Goal: Information Seeking & Learning: Learn about a topic

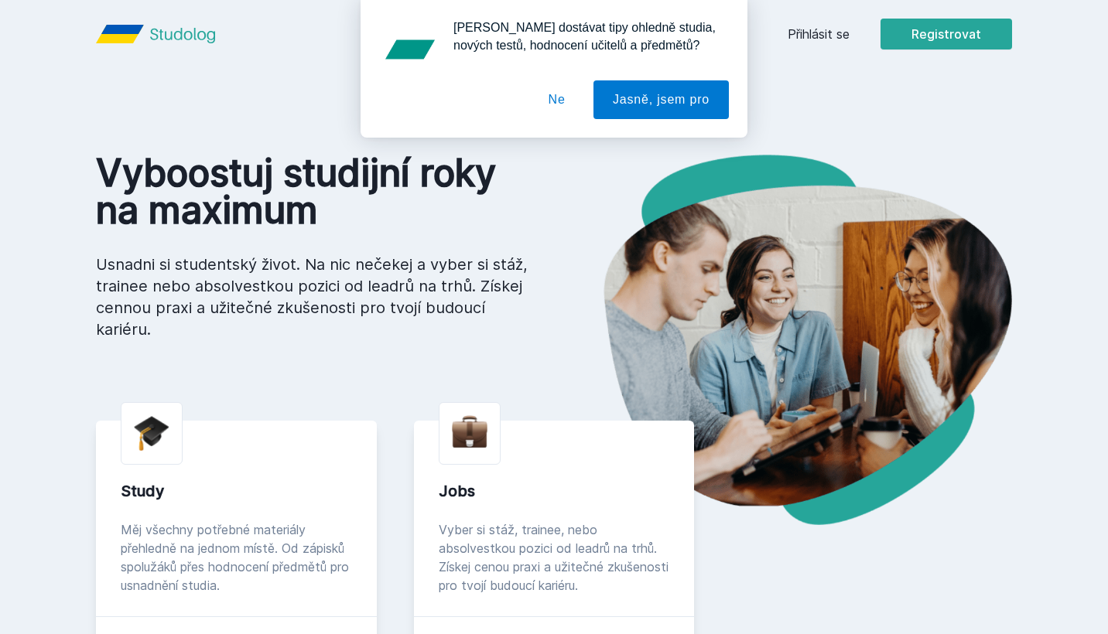
click at [823, 33] on div "[PERSON_NAME] dostávat tipy ohledně studia, nových testů, hodnocení učitelů a p…" at bounding box center [554, 69] width 1108 height 138
click at [559, 102] on button "Ne" at bounding box center [557, 99] width 56 height 39
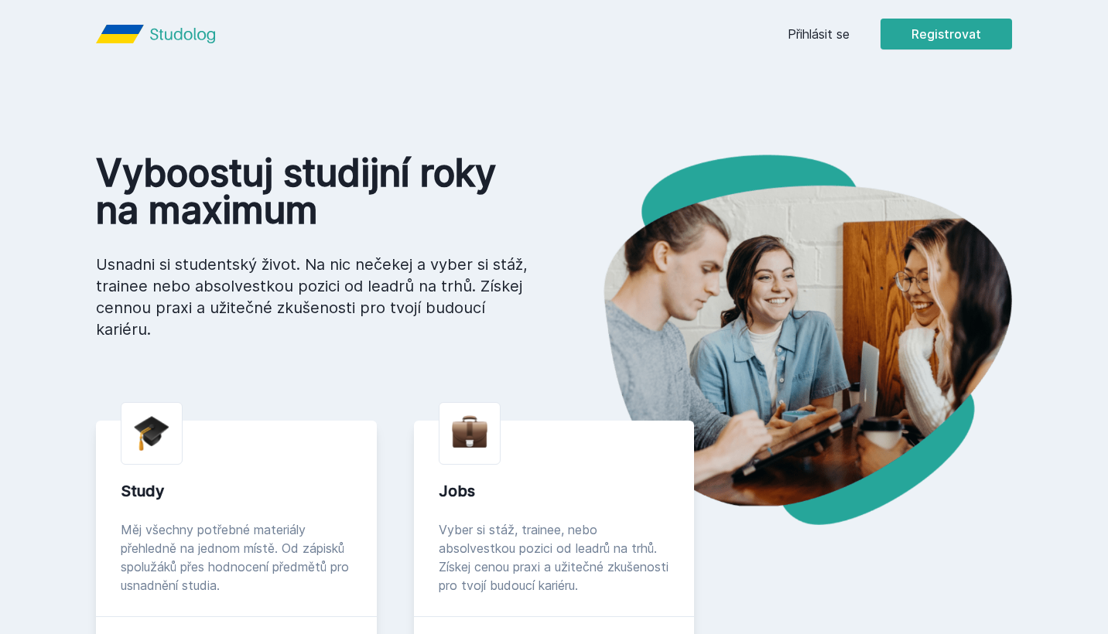
click at [827, 38] on link "Přihlásit se" at bounding box center [818, 34] width 62 height 19
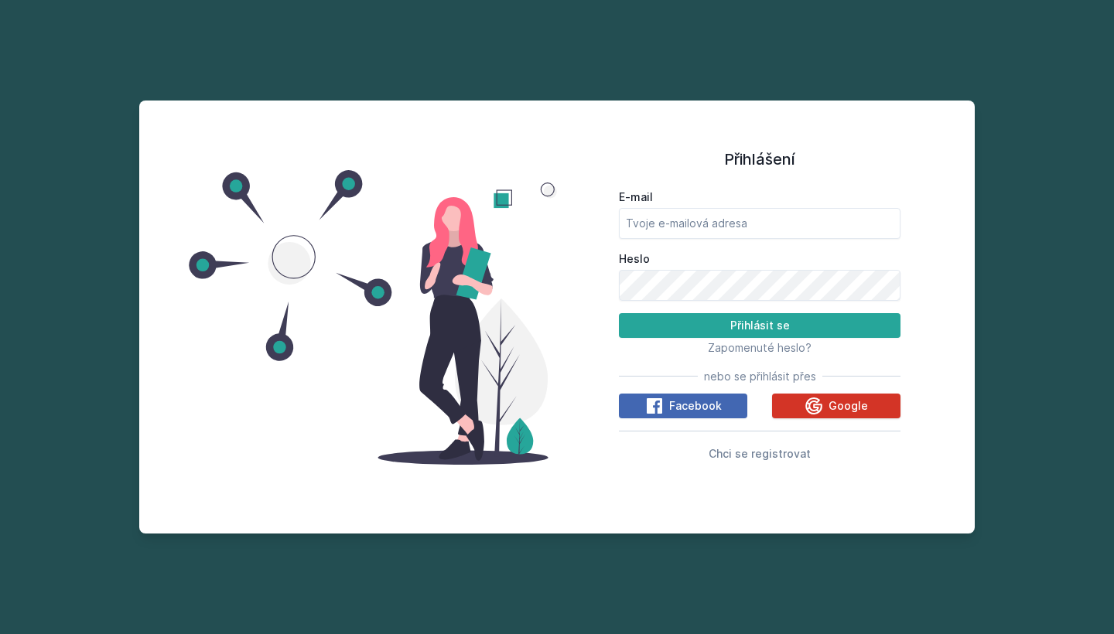
click at [855, 411] on span "Google" at bounding box center [847, 405] width 39 height 15
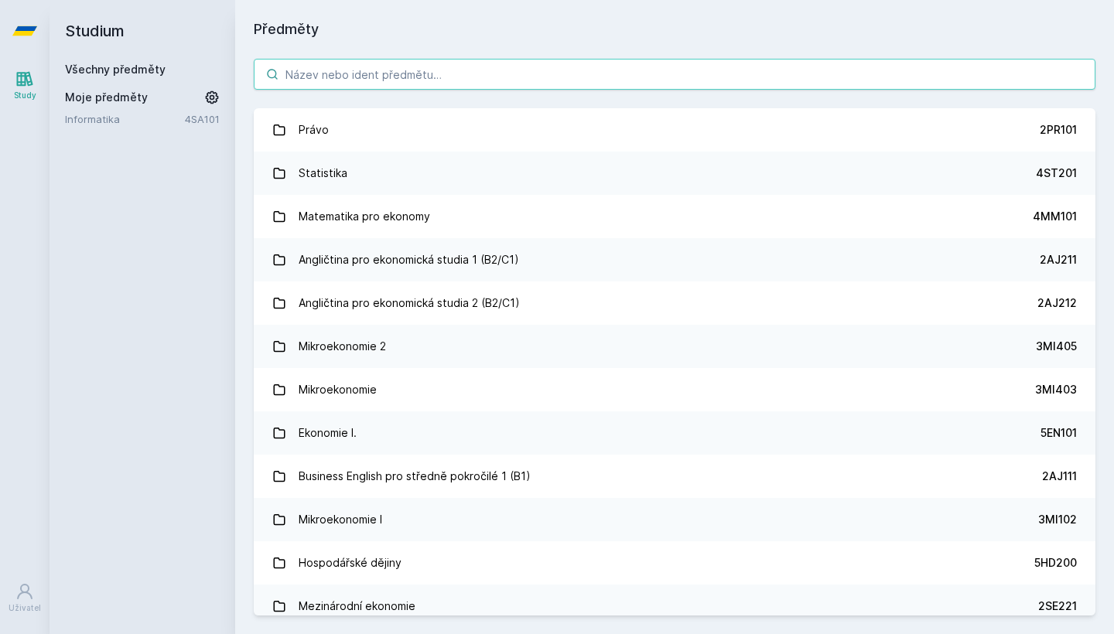
click at [481, 70] on input "search" at bounding box center [674, 74] width 841 height 31
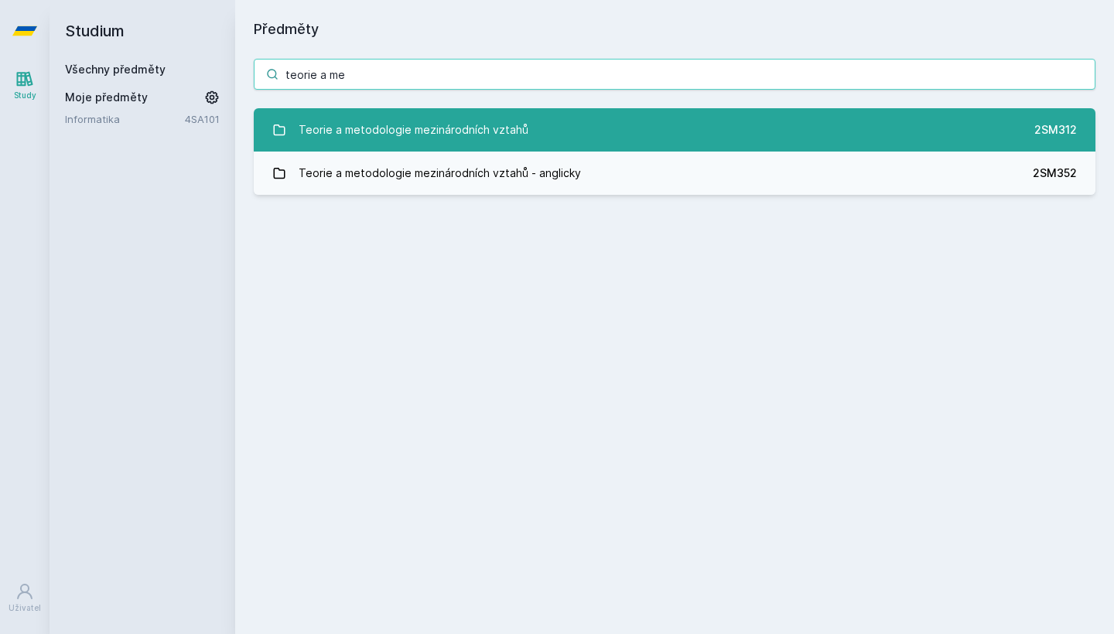
type input "teorie a me"
click at [473, 137] on div "Teorie a metodologie mezinárodních vztahů" at bounding box center [414, 129] width 230 height 31
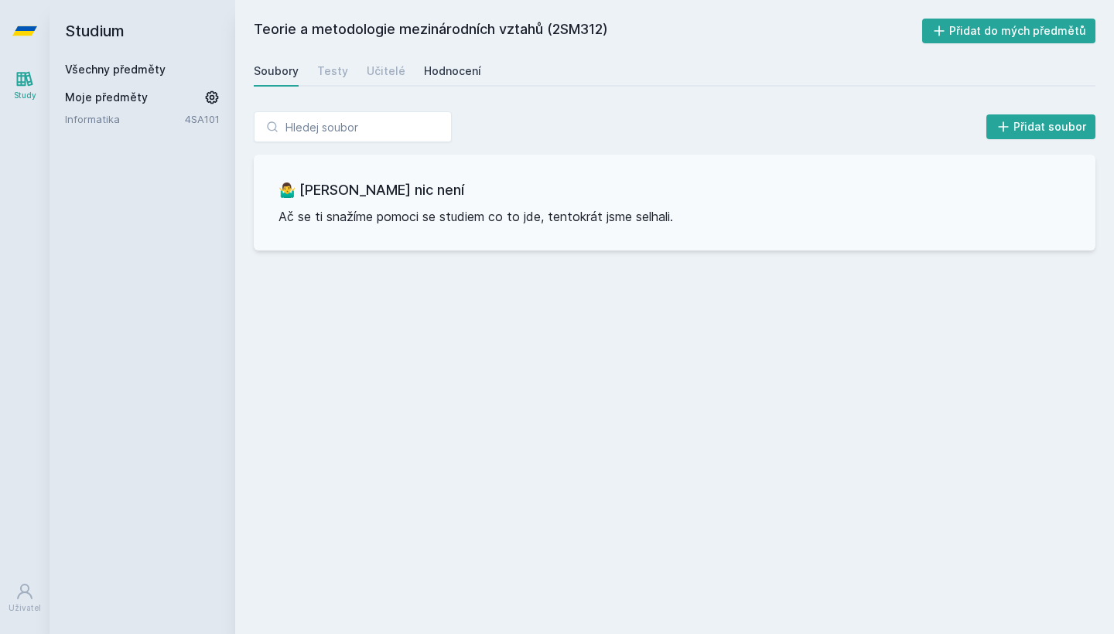
click at [445, 72] on div "Hodnocení" at bounding box center [452, 70] width 57 height 15
click at [384, 70] on div "Učitelé" at bounding box center [386, 70] width 39 height 15
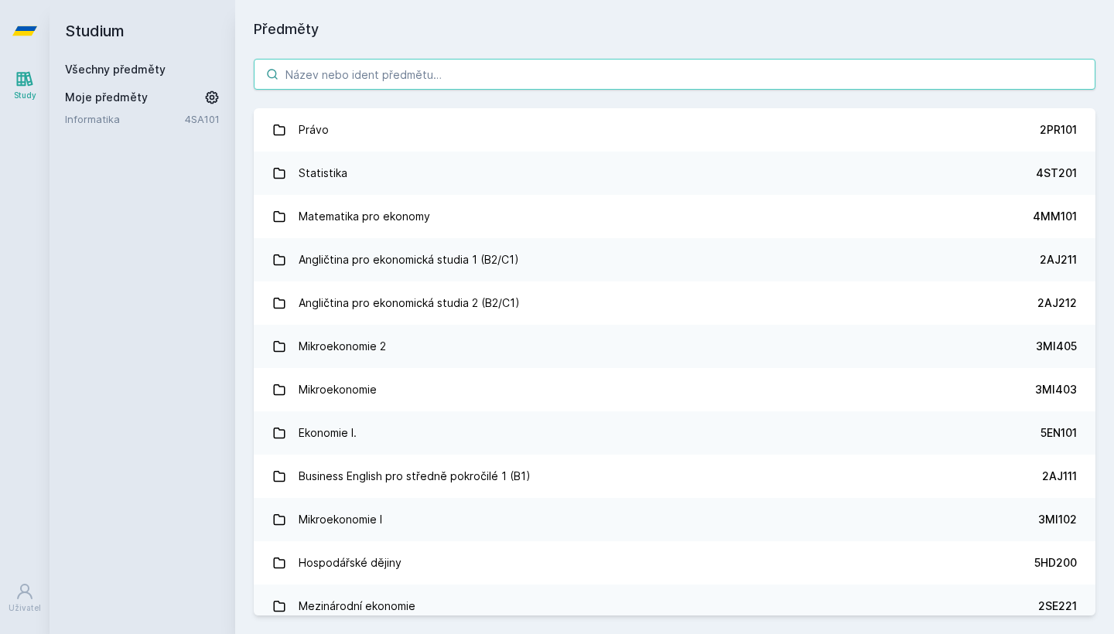
click at [516, 72] on input "search" at bounding box center [674, 74] width 841 height 31
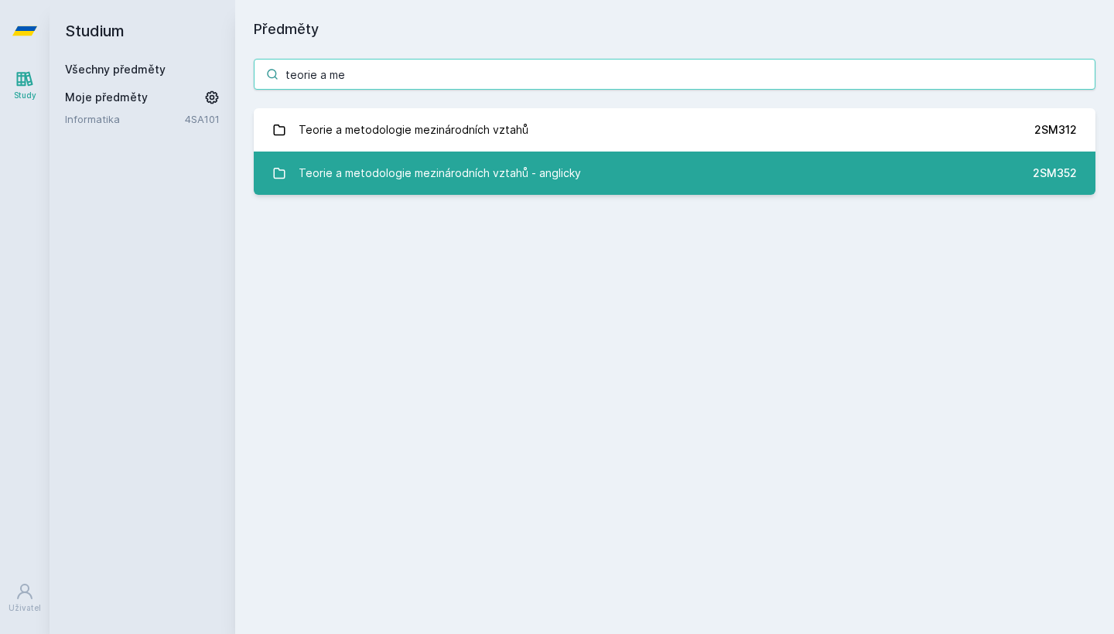
type input "teorie a me"
click at [495, 184] on div "Teorie a metodologie mezinárodních vztahů - anglicky" at bounding box center [440, 173] width 282 height 31
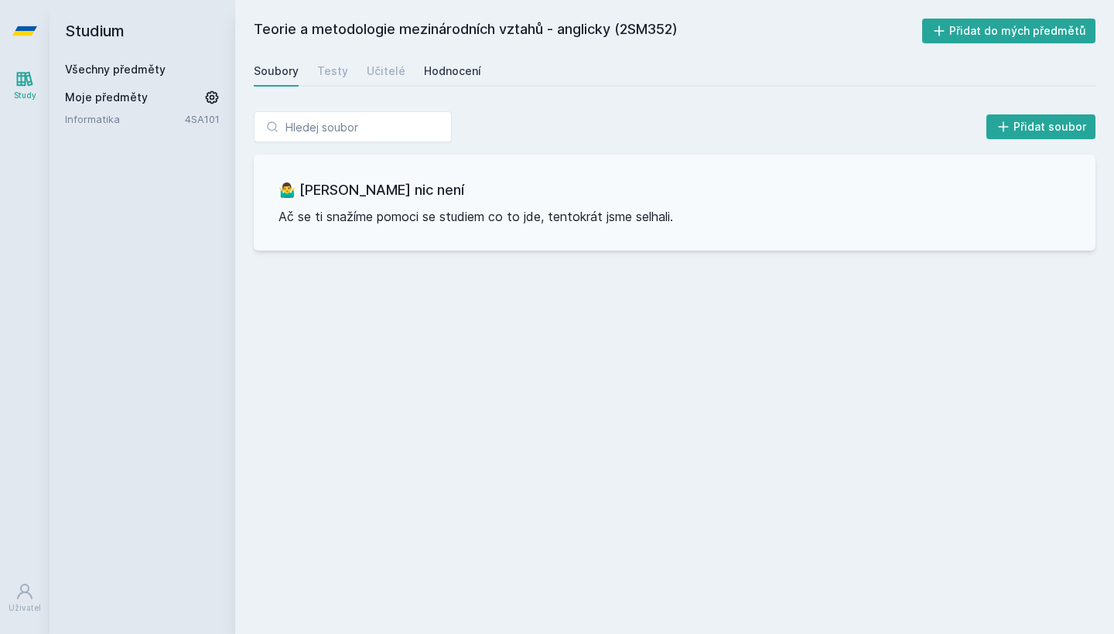
click at [425, 66] on div "Hodnocení" at bounding box center [452, 70] width 57 height 15
